Goal: Task Accomplishment & Management: Manage account settings

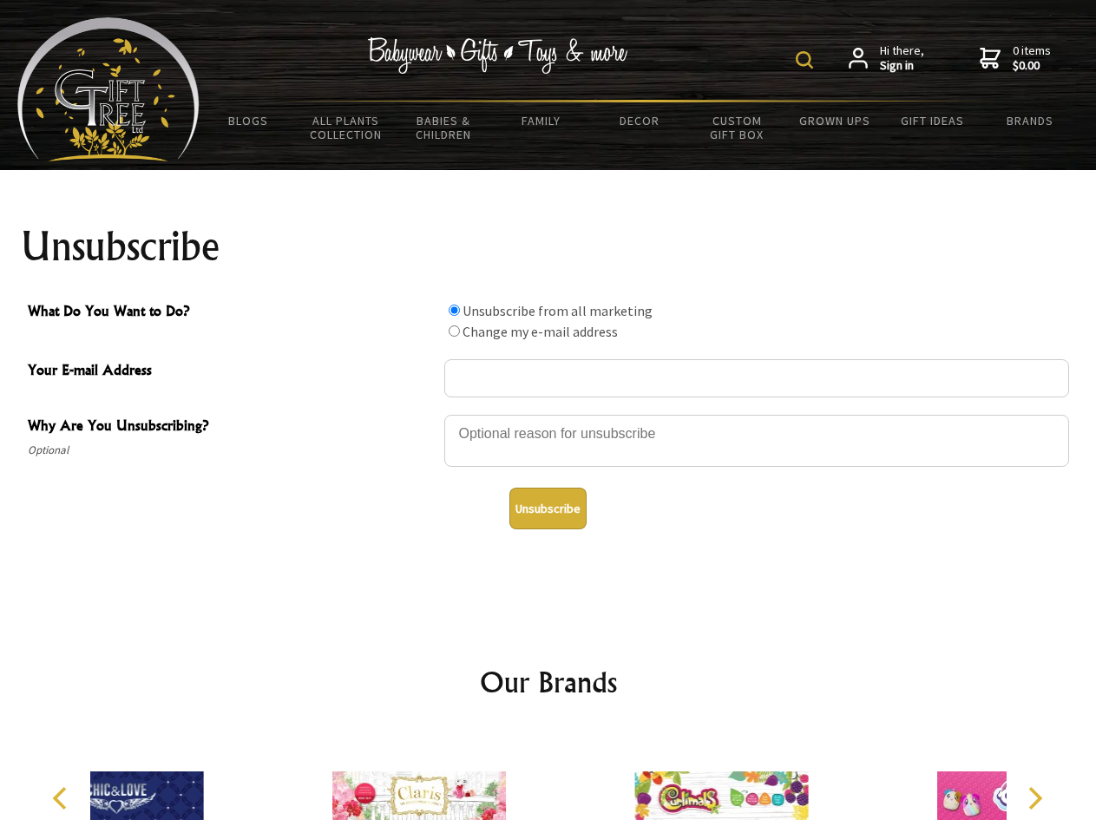
click at [807, 60] on img at bounding box center [804, 59] width 17 height 17
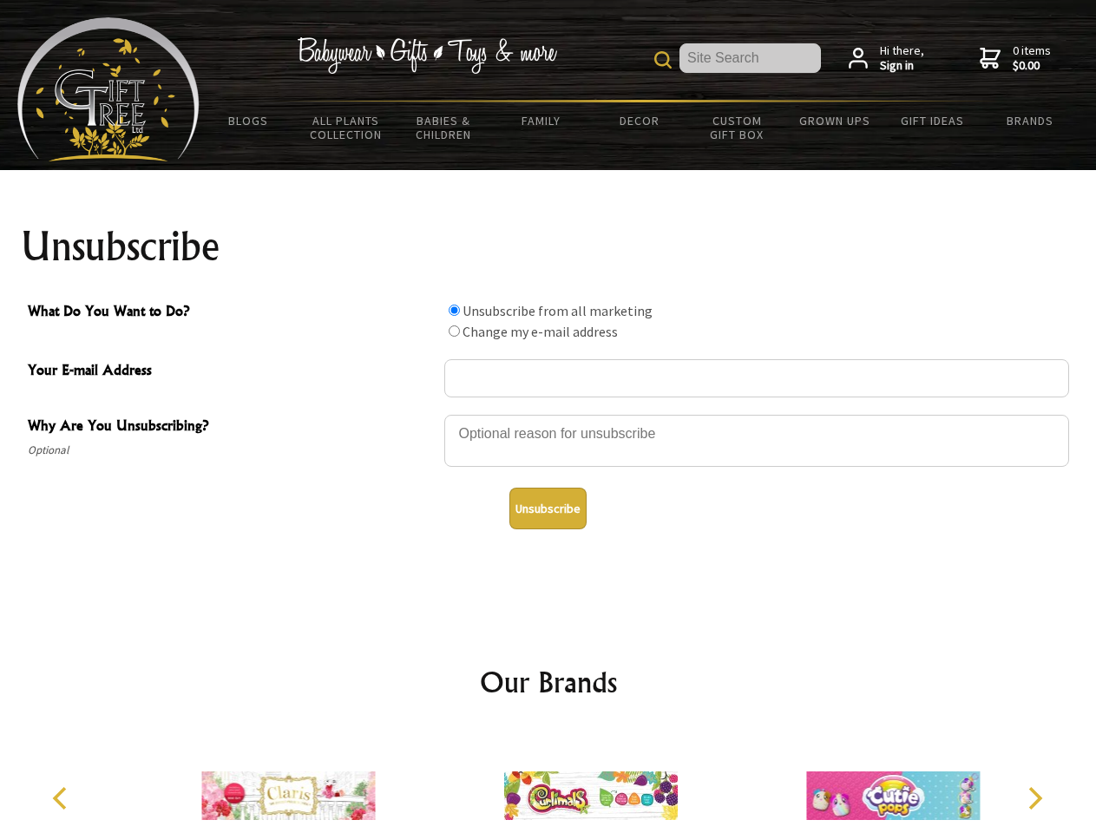
click at [548, 414] on div at bounding box center [756, 443] width 625 height 61
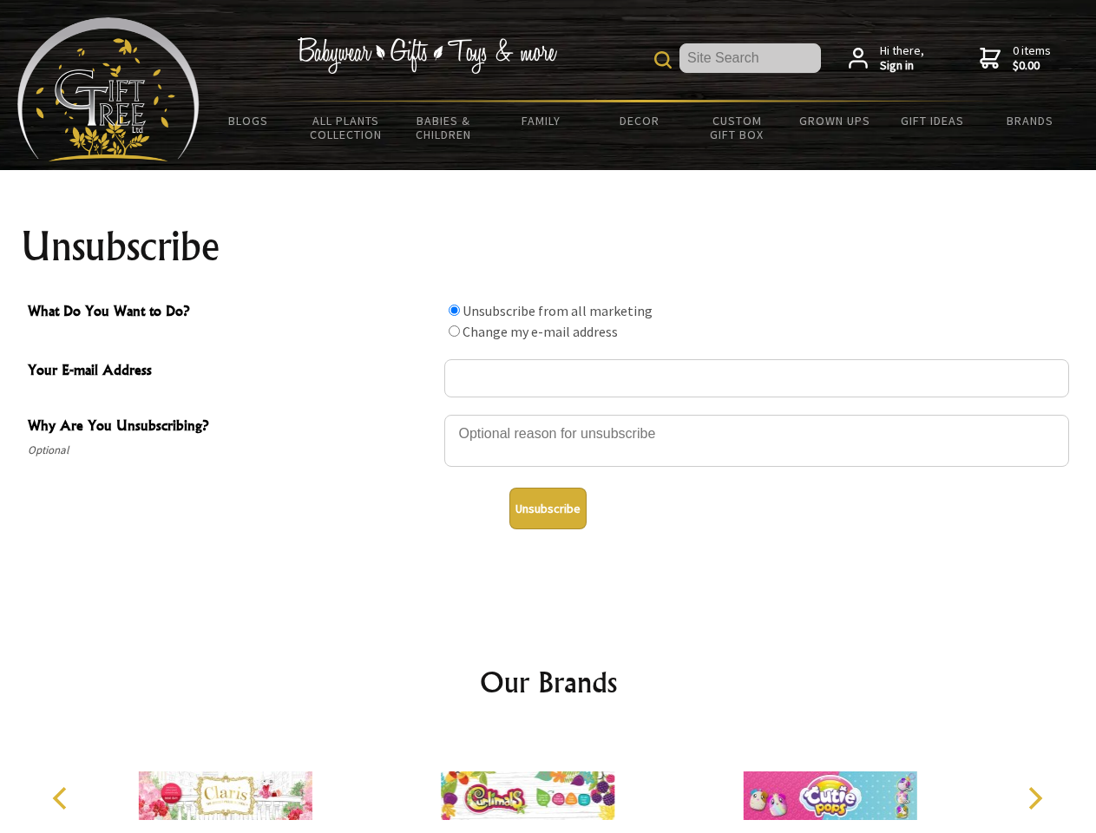
click at [454, 310] on input "What Do You Want to Do?" at bounding box center [454, 310] width 11 height 11
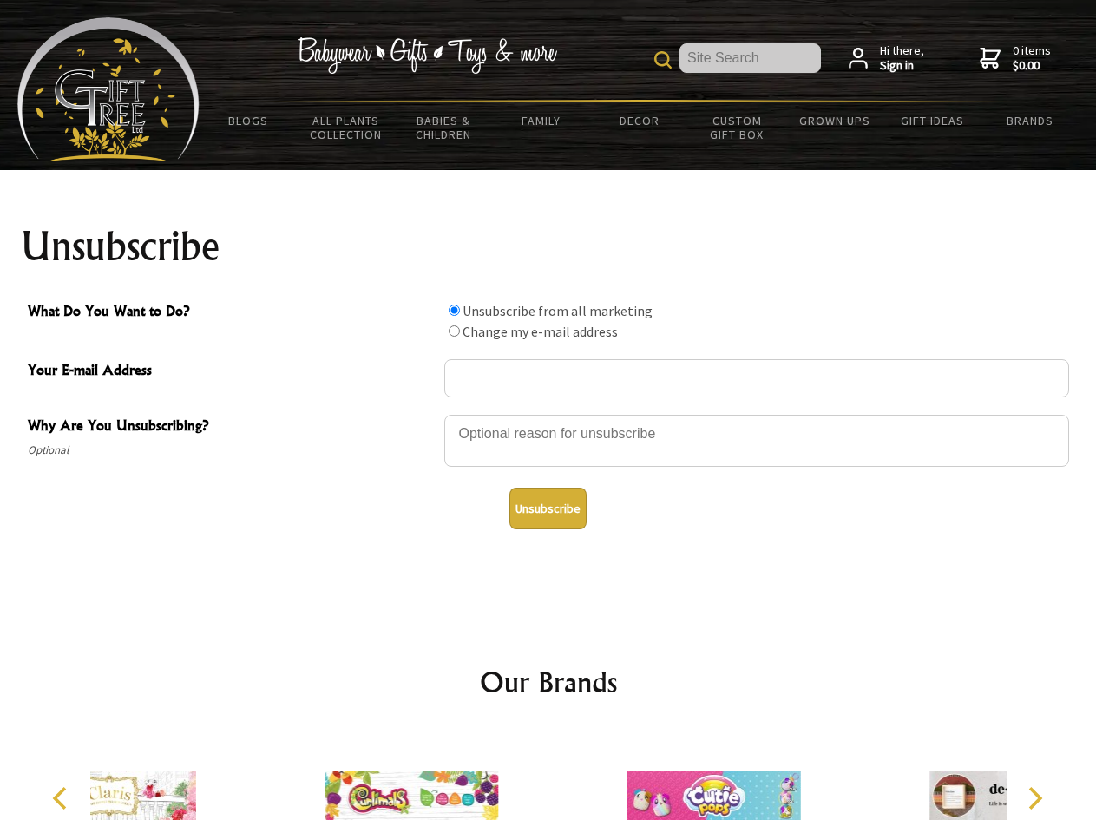
click at [454, 331] on input "What Do You Want to Do?" at bounding box center [454, 330] width 11 height 11
radio input "true"
click at [547, 508] on button "Unsubscribe" at bounding box center [547, 509] width 77 height 42
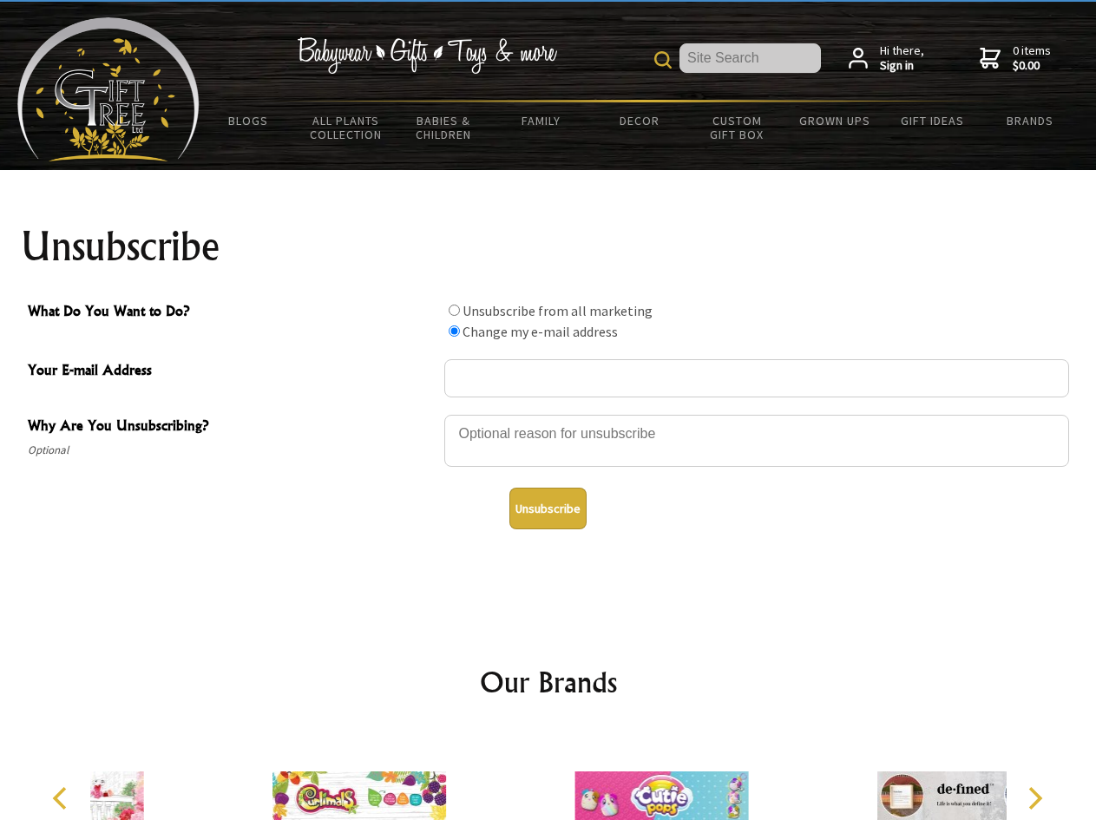
click at [574, 782] on img at bounding box center [661, 796] width 174 height 130
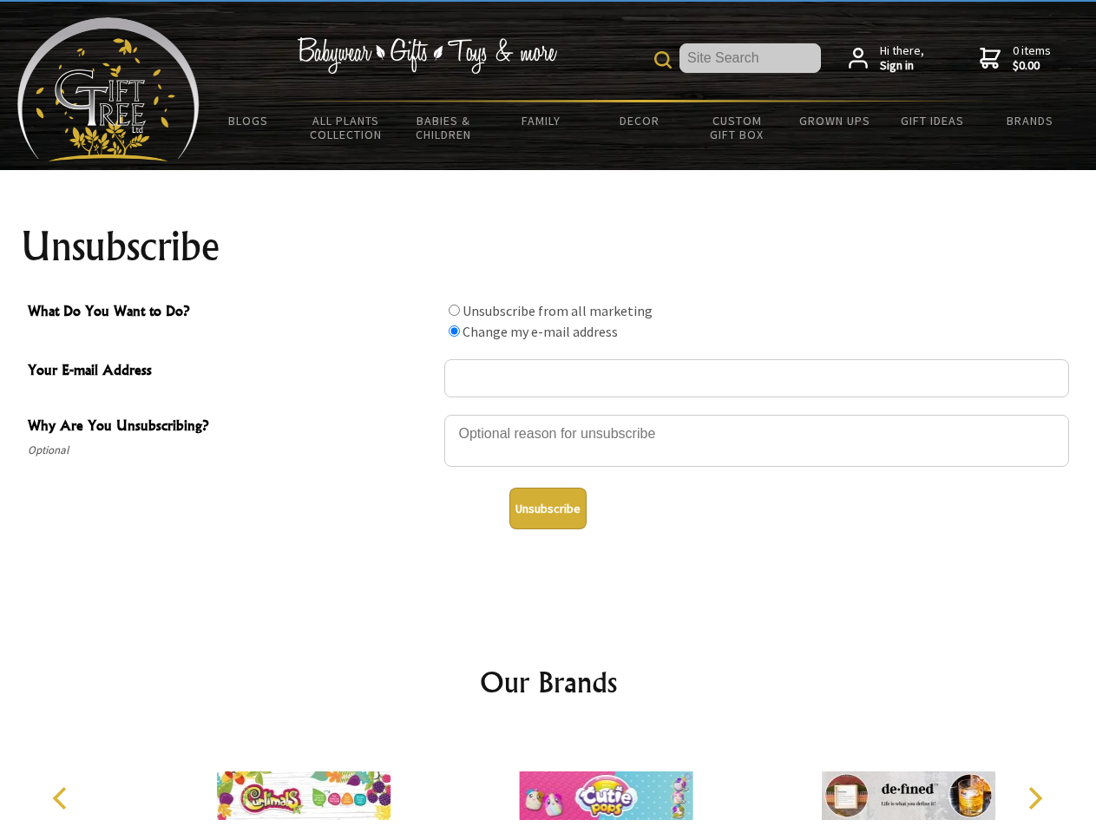
click at [62, 798] on icon "Previous" at bounding box center [61, 798] width 23 height 23
click at [1034, 798] on icon "Next" at bounding box center [1033, 798] width 23 height 23
